Goal: Obtain resource: Download file/media

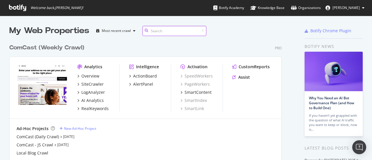
scroll to position [156, 363]
click at [48, 147] on div "ComCast - JS Crawl" at bounding box center [35, 145] width 37 height 6
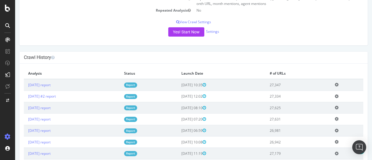
scroll to position [111, 0]
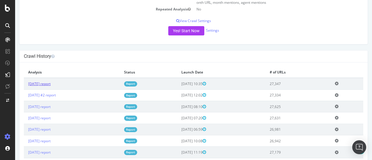
click at [37, 86] on link "[DATE] report" at bounding box center [39, 83] width 22 height 5
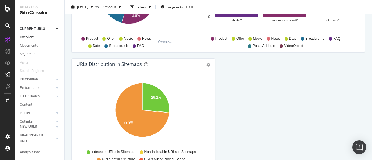
scroll to position [657, 0]
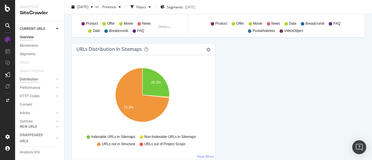
click at [30, 80] on div "Distribution" at bounding box center [29, 79] width 18 height 6
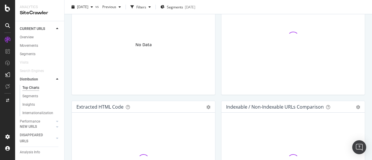
scroll to position [918, 0]
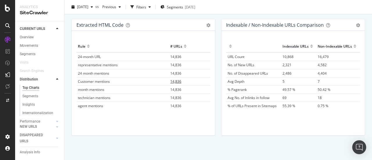
click at [173, 81] on span "14,836" at bounding box center [175, 81] width 11 height 5
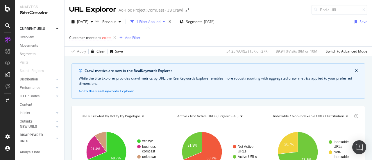
click at [105, 39] on span "exists" at bounding box center [106, 37] width 9 height 5
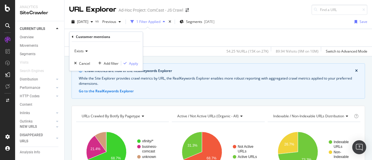
click at [85, 51] on icon at bounding box center [86, 50] width 4 height 3
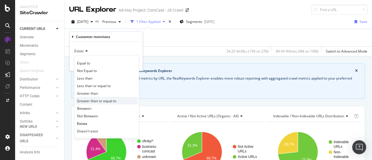
click at [92, 103] on span "Greater than or equal to" at bounding box center [96, 100] width 39 height 5
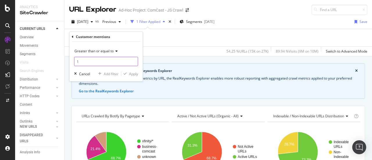
type input "1"
click at [133, 60] on input "1" at bounding box center [106, 61] width 64 height 9
click at [135, 74] on div "Apply" at bounding box center [133, 73] width 9 height 5
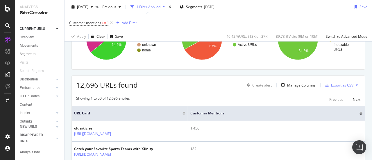
scroll to position [130, 0]
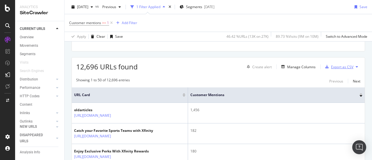
click at [341, 66] on div "Export as CSV" at bounding box center [342, 67] width 22 height 5
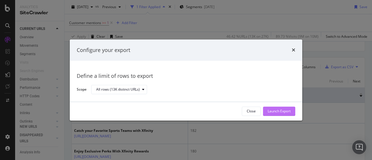
click at [284, 113] on div "Launch Export" at bounding box center [279, 111] width 23 height 5
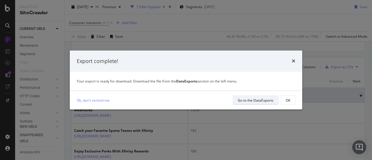
click at [261, 102] on div "Go to the DataExports" at bounding box center [256, 100] width 36 height 5
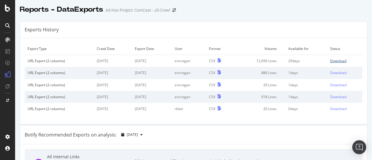
click at [330, 60] on div "Download" at bounding box center [338, 60] width 16 height 5
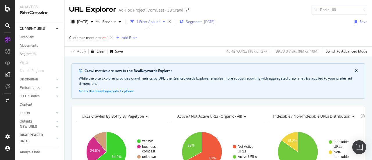
click at [202, 21] on span "Segments" at bounding box center [194, 21] width 16 height 5
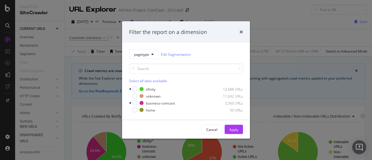
click at [128, 87] on div "pagetype Edit Segmentation Select all data available xfinity 12,688 URLs unknow…" at bounding box center [186, 81] width 128 height 77
click at [129, 87] on div "modal" at bounding box center [130, 89] width 3 height 6
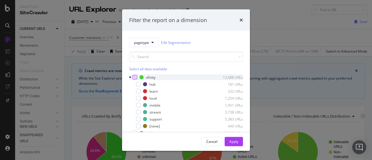
click at [134, 78] on div "modal" at bounding box center [134, 77] width 5 height 5
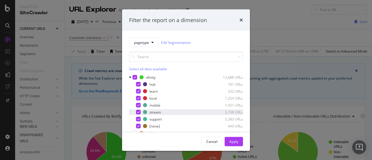
click at [140, 112] on div "modal" at bounding box center [138, 112] width 5 height 5
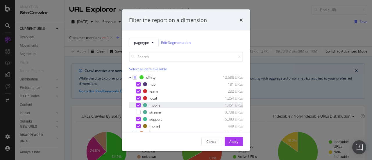
click at [138, 104] on icon "modal" at bounding box center [138, 105] width 3 height 3
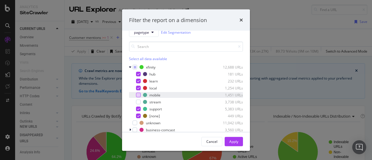
scroll to position [24, 0]
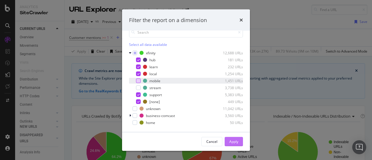
click at [237, 141] on div "Apply" at bounding box center [233, 141] width 9 height 5
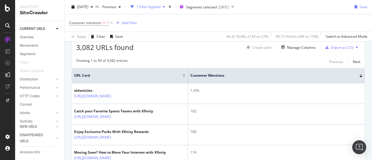
scroll to position [148, 0]
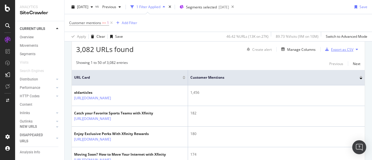
click at [336, 48] on div "Export as CSV" at bounding box center [342, 49] width 22 height 5
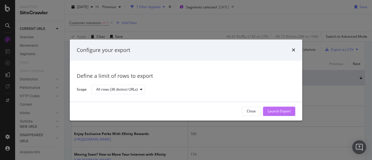
click at [282, 108] on div "Launch Export" at bounding box center [279, 111] width 23 height 9
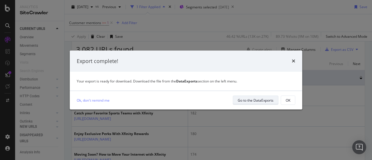
click at [256, 101] on div "Go to the DataExports" at bounding box center [256, 100] width 36 height 5
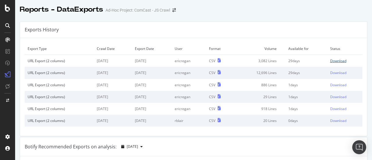
click at [330, 60] on div "Download" at bounding box center [338, 60] width 16 height 5
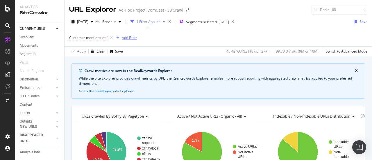
click at [127, 39] on div "Add Filter" at bounding box center [129, 37] width 15 height 5
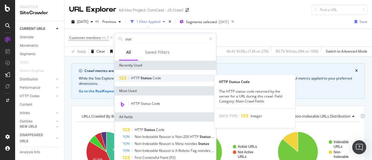
type input "stat"
click at [147, 75] on div "HTTP Status Code" at bounding box center [165, 78] width 99 height 7
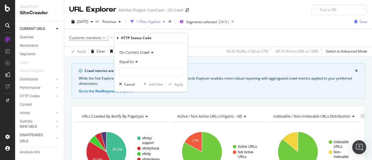
click at [137, 61] on icon at bounding box center [136, 61] width 4 height 3
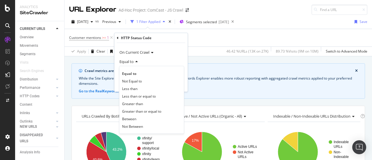
click at [147, 60] on div "Equal to" at bounding box center [151, 61] width 64 height 9
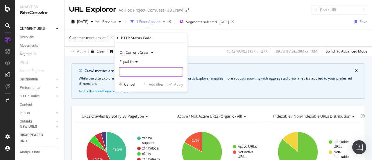
click at [159, 72] on input "number" at bounding box center [151, 71] width 64 height 9
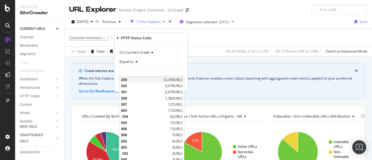
click at [159, 80] on span "200" at bounding box center [141, 79] width 41 height 5
type input "200"
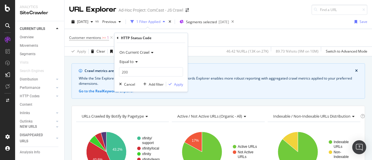
click at [179, 88] on div "On Current Crawl Equal to 200 200 Cancel Add filter Apply" at bounding box center [150, 67] width 73 height 49
click at [179, 85] on div "Apply" at bounding box center [178, 84] width 9 height 5
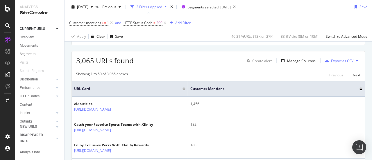
scroll to position [131, 0]
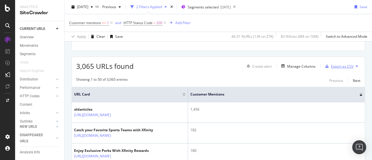
click at [336, 69] on div "Export as CSV" at bounding box center [338, 66] width 31 height 9
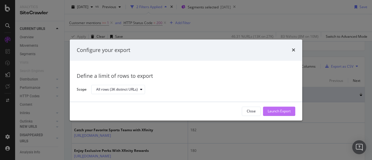
click at [280, 112] on div "Launch Export" at bounding box center [279, 111] width 23 height 5
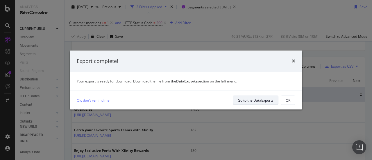
click at [249, 102] on div "Go to the DataExports" at bounding box center [256, 100] width 36 height 5
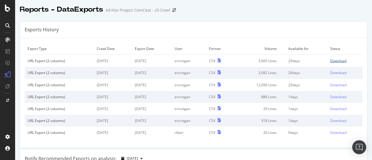
click at [335, 60] on div "Download" at bounding box center [338, 60] width 16 height 5
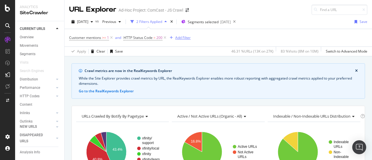
click at [183, 37] on div "Add Filter" at bounding box center [182, 37] width 15 height 5
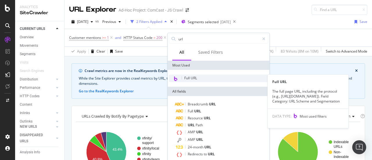
type input "url"
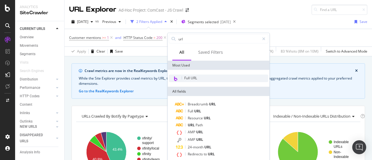
click at [195, 80] on span "Full URL" at bounding box center [190, 78] width 13 height 5
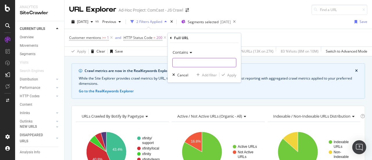
click at [191, 64] on input "text" at bounding box center [204, 62] width 63 height 9
click at [188, 52] on icon at bounding box center [190, 52] width 4 height 3
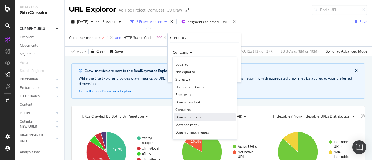
click at [194, 114] on span "Doesn't contain" at bounding box center [187, 116] width 25 height 5
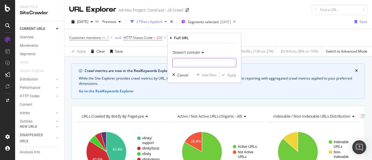
click at [197, 64] on input "text" at bounding box center [204, 62] width 63 height 9
type input "?"
click at [232, 78] on div "Doesn't contain ? Cancel Add filter Apply" at bounding box center [204, 63] width 73 height 40
click at [228, 76] on div "Apply" at bounding box center [231, 74] width 9 height 5
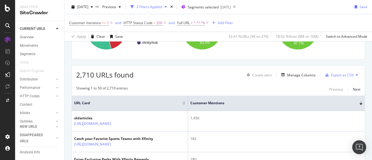
scroll to position [124, 0]
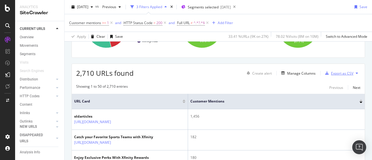
click at [342, 72] on div "Export as CSV" at bounding box center [342, 73] width 22 height 5
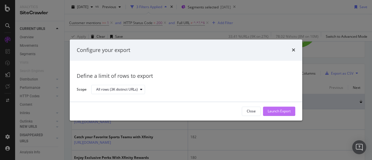
click at [276, 109] on div "Launch Export" at bounding box center [279, 111] width 23 height 5
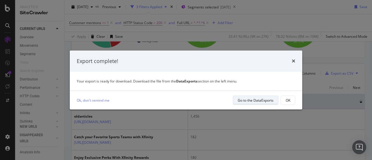
click at [244, 100] on div "Go to the DataExports" at bounding box center [256, 100] width 36 height 5
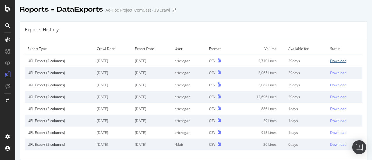
click at [337, 60] on div "Download" at bounding box center [338, 60] width 16 height 5
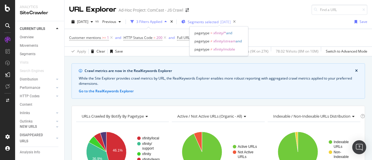
click at [207, 21] on span "Segments selected" at bounding box center [203, 21] width 31 height 5
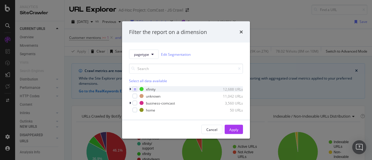
click at [130, 89] on icon "modal" at bounding box center [130, 88] width 2 height 3
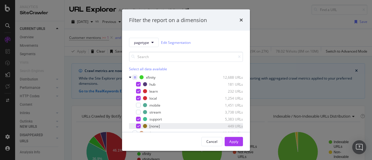
click at [139, 126] on div "modal" at bounding box center [138, 126] width 5 height 5
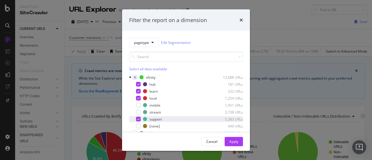
click at [139, 117] on div "modal" at bounding box center [138, 119] width 5 height 5
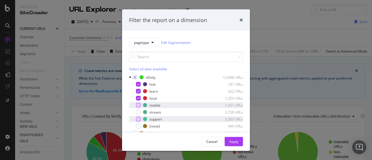
click at [139, 103] on div "modal" at bounding box center [138, 105] width 5 height 5
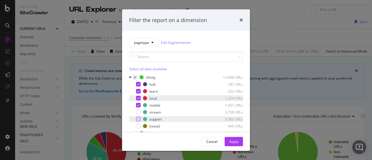
click at [138, 98] on icon "modal" at bounding box center [138, 98] width 3 height 3
drag, startPoint x: 138, startPoint y: 89, endPoint x: 138, endPoint y: 86, distance: 3.2
click at [138, 89] on div "modal" at bounding box center [138, 91] width 5 height 5
click at [138, 83] on icon "modal" at bounding box center [138, 84] width 3 height 3
click at [228, 139] on button "Apply" at bounding box center [234, 141] width 18 height 9
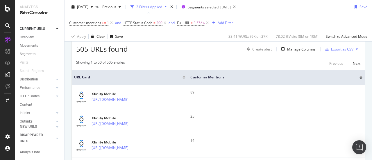
scroll to position [146, 0]
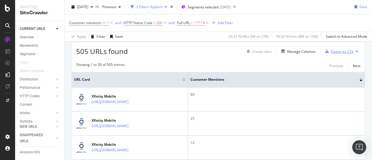
click at [343, 54] on div "Export as CSV" at bounding box center [338, 51] width 31 height 9
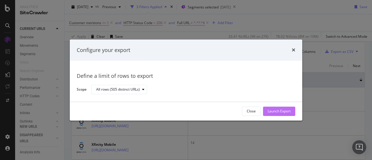
click at [270, 108] on div "Launch Export" at bounding box center [279, 111] width 23 height 9
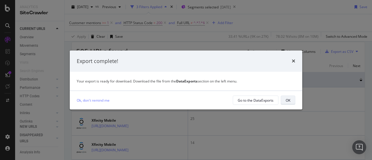
click at [289, 99] on div "OK" at bounding box center [288, 100] width 5 height 5
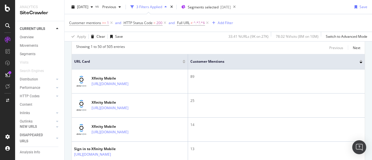
scroll to position [162, 0]
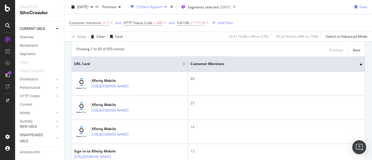
click at [9, 74] on icon at bounding box center [7, 74] width 5 height 5
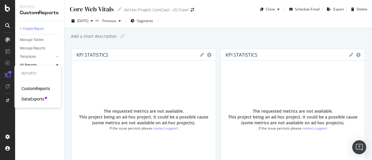
click at [28, 98] on div "DataExports" at bounding box center [33, 99] width 23 height 6
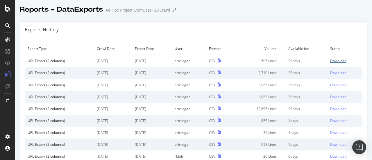
click at [330, 58] on div "Download" at bounding box center [338, 60] width 16 height 5
